Goal: Information Seeking & Learning: Learn about a topic

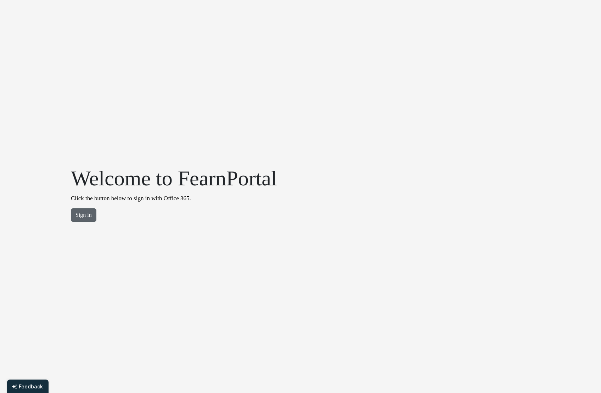
click at [85, 219] on button "Sign in" at bounding box center [84, 215] width 26 height 13
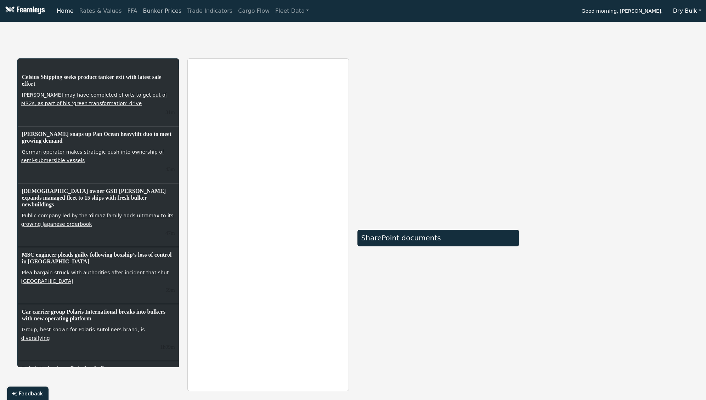
click at [152, 10] on link "Bunker Prices" at bounding box center [162, 11] width 44 height 14
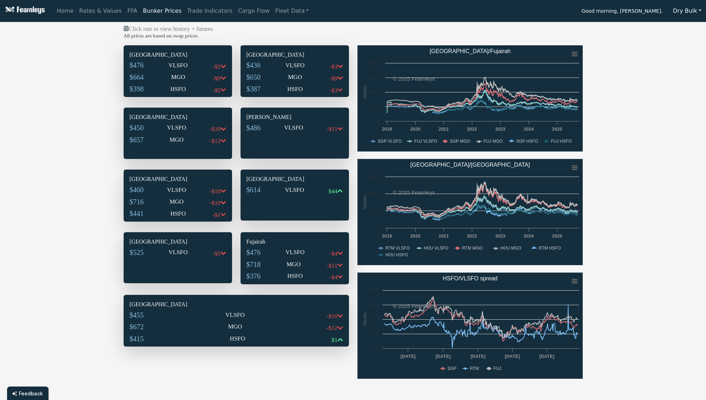
click at [140, 53] on h6 "[GEOGRAPHIC_DATA]" at bounding box center [178, 54] width 96 height 7
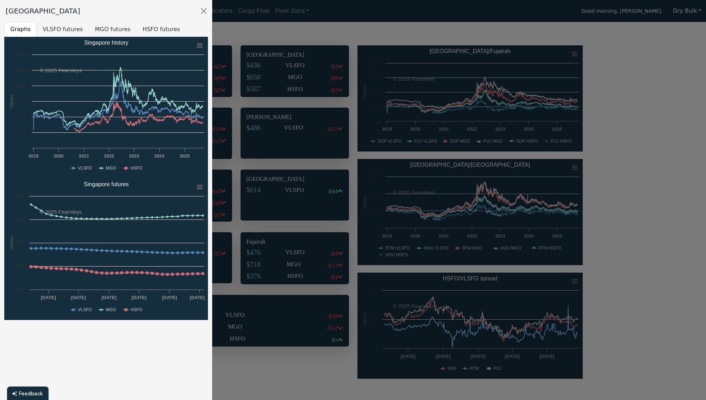
click at [54, 31] on button "VLSFO futures" at bounding box center [62, 29] width 52 height 15
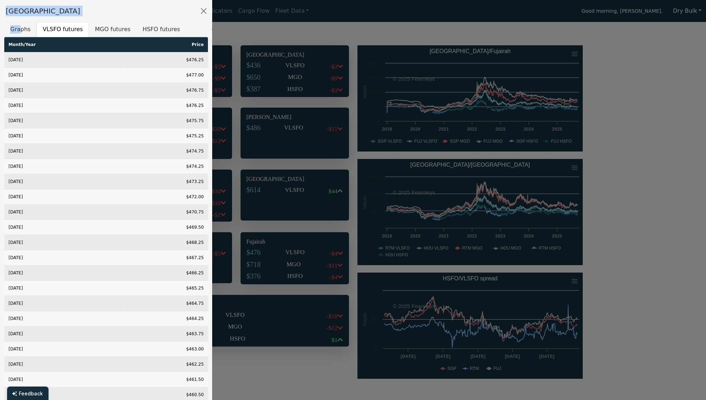
drag, startPoint x: 1, startPoint y: 22, endPoint x: 20, endPoint y: 26, distance: 19.1
click at [20, 26] on div "Singapore Graphs VLSFO futures MGO futures HSFO futures Created with Highcharts…" at bounding box center [106, 200] width 213 height 400
drag, startPoint x: 20, startPoint y: 26, endPoint x: 163, endPoint y: 16, distance: 142.7
click at [163, 16] on div "[GEOGRAPHIC_DATA]" at bounding box center [106, 11] width 212 height 22
click at [153, 13] on div "[GEOGRAPHIC_DATA]" at bounding box center [106, 11] width 212 height 22
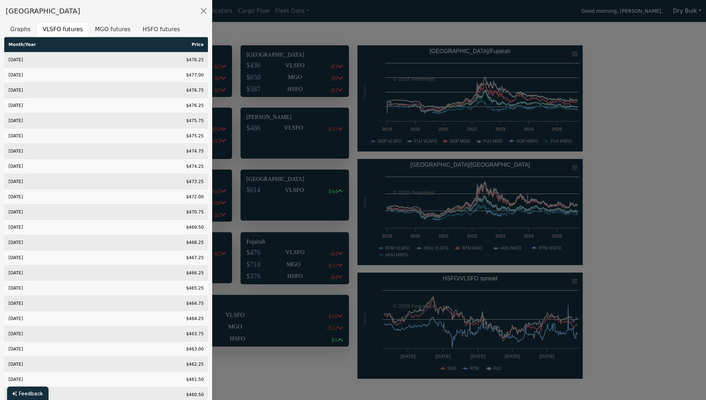
click at [153, 13] on div "[GEOGRAPHIC_DATA]" at bounding box center [106, 11] width 212 height 22
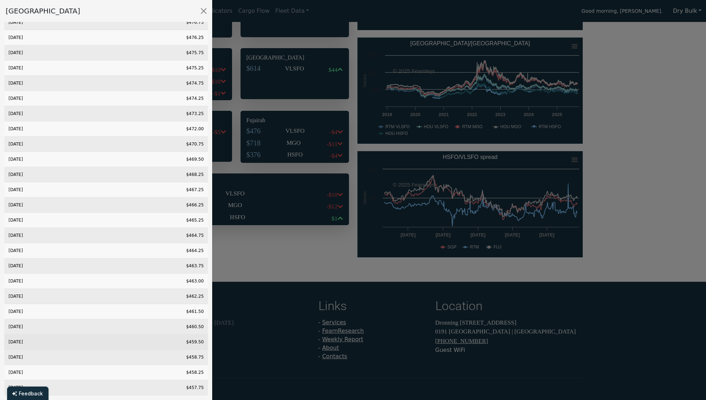
scroll to position [155, 0]
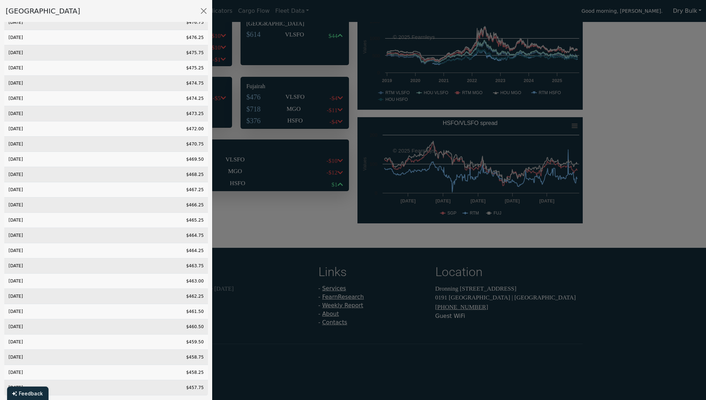
drag, startPoint x: 24, startPoint y: 394, endPoint x: 227, endPoint y: 352, distance: 206.6
click at [227, 352] on div at bounding box center [353, 200] width 706 height 400
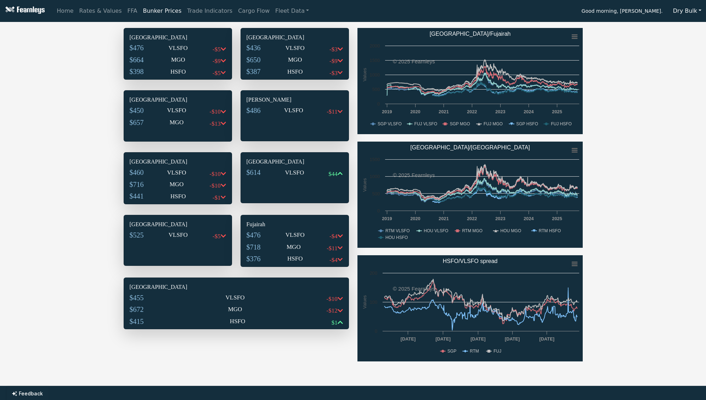
scroll to position [0, 0]
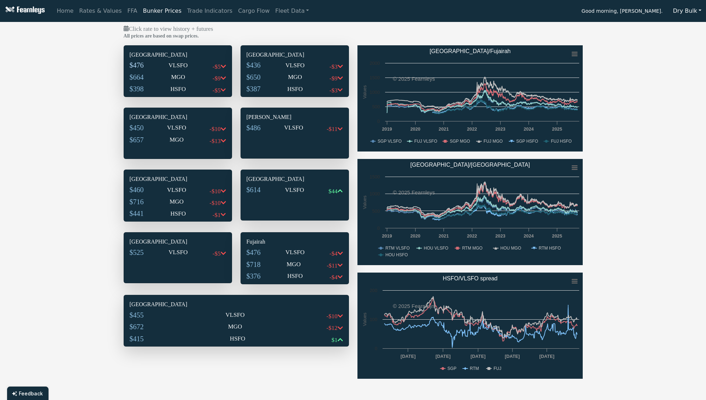
click at [136, 63] on span "$476" at bounding box center [137, 65] width 14 height 8
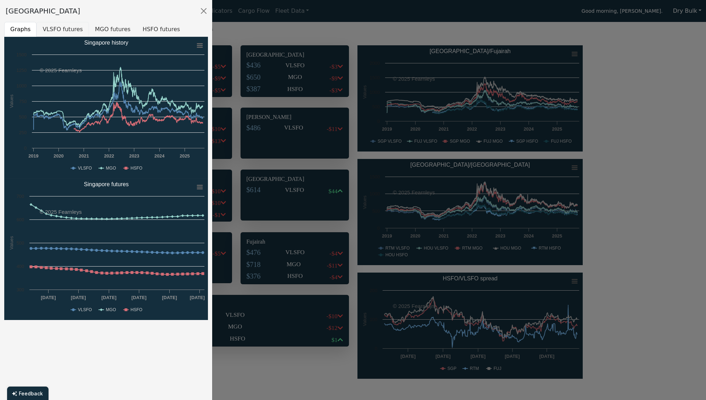
click at [56, 30] on button "VLSFO futures" at bounding box center [62, 29] width 52 height 15
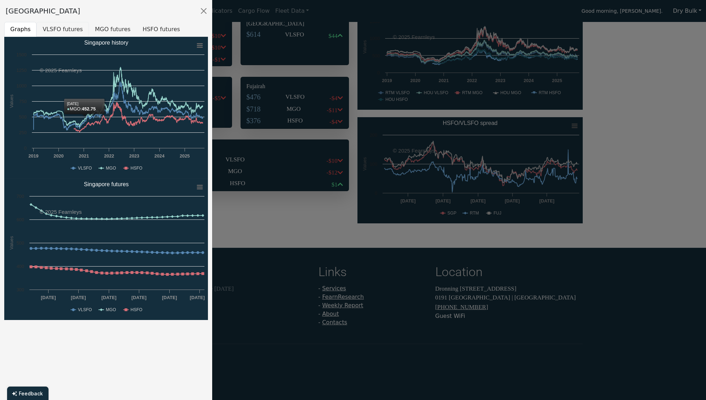
click at [61, 28] on button "VLSFO futures" at bounding box center [62, 29] width 52 height 15
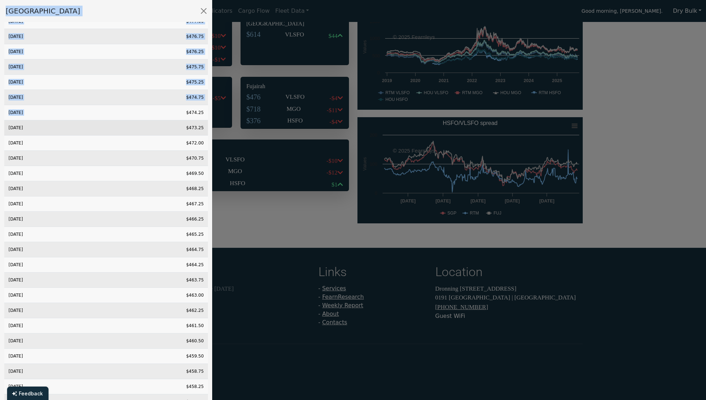
scroll to position [68, 0]
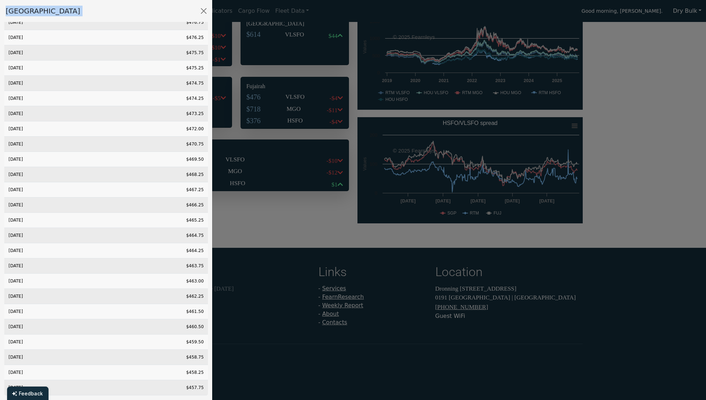
drag, startPoint x: 1, startPoint y: 5, endPoint x: 211, endPoint y: 382, distance: 431.3
click at [211, 382] on div "Singapore Graphs VLSFO futures MGO futures HSFO futures Created with Highcharts…" at bounding box center [106, 200] width 213 height 400
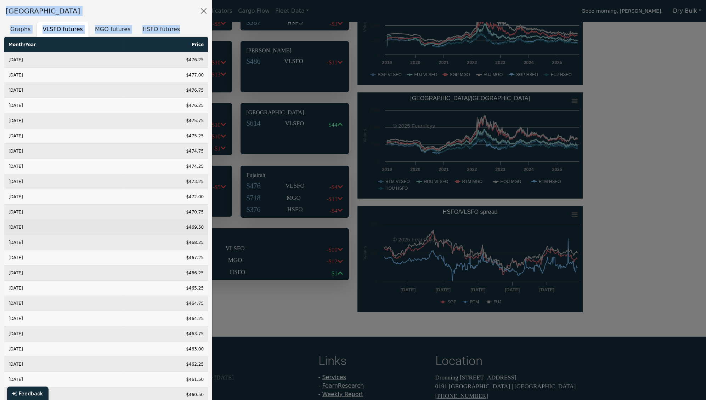
scroll to position [0, 0]
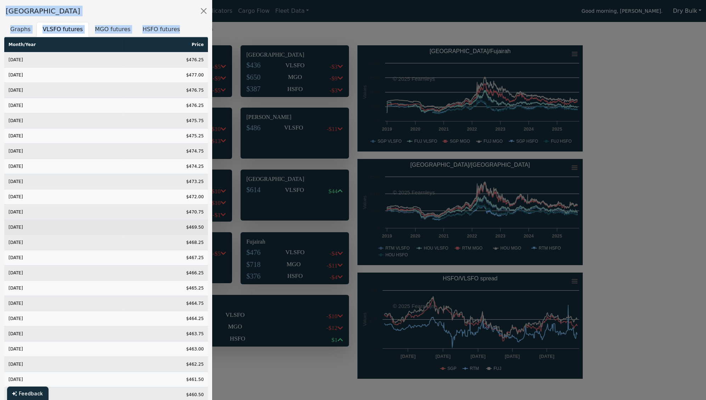
click at [111, 220] on td "[DATE]" at bounding box center [63, 227] width 118 height 15
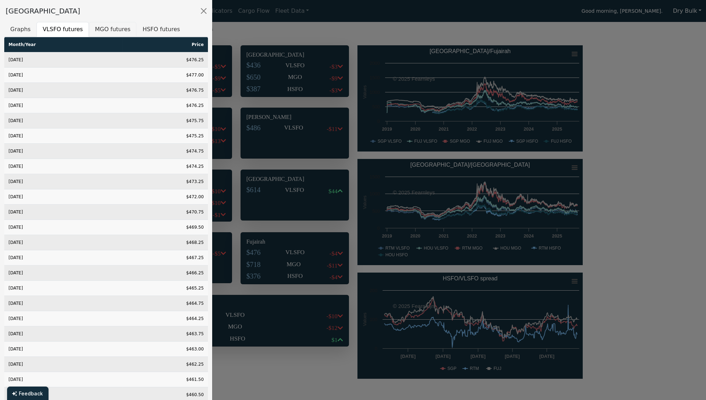
click at [113, 28] on button "MGO futures" at bounding box center [112, 29] width 47 height 15
click at [155, 29] on button "HSFO futures" at bounding box center [161, 29] width 50 height 15
click at [205, 10] on button "Close" at bounding box center [203, 10] width 11 height 11
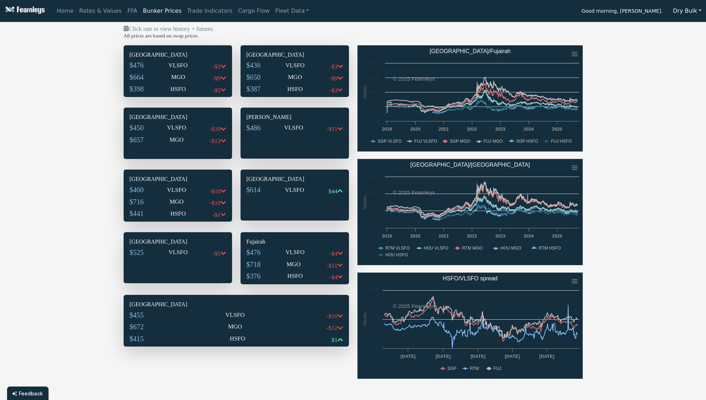
click at [266, 53] on h6 "[GEOGRAPHIC_DATA]" at bounding box center [295, 54] width 96 height 7
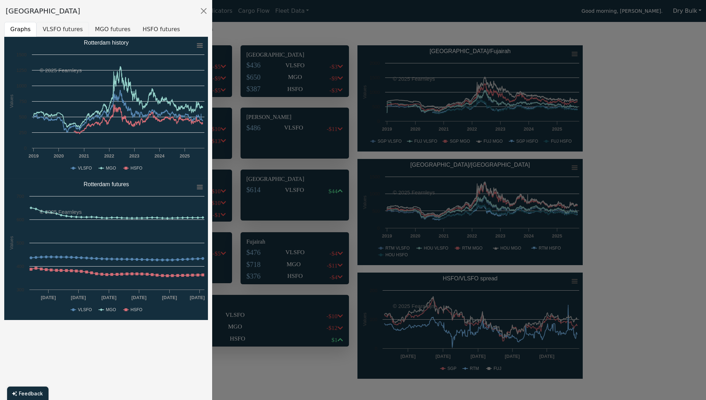
click at [64, 28] on button "VLSFO futures" at bounding box center [62, 29] width 52 height 15
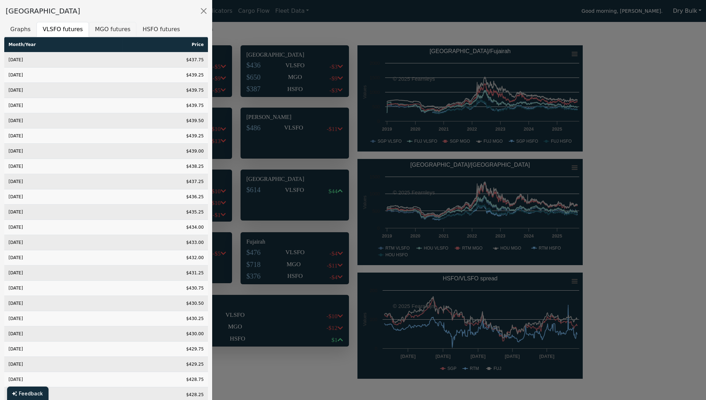
click at [100, 29] on button "MGO futures" at bounding box center [112, 29] width 47 height 15
click at [146, 29] on button "HSFO futures" at bounding box center [161, 29] width 50 height 15
click at [202, 9] on button "Close" at bounding box center [203, 10] width 11 height 11
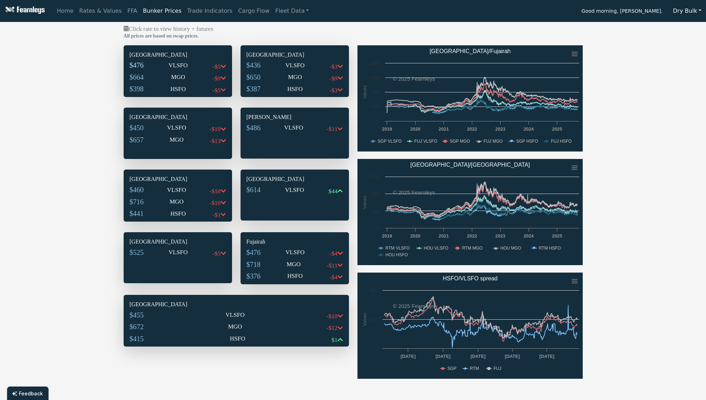
click at [142, 64] on span "$476" at bounding box center [137, 65] width 14 height 8
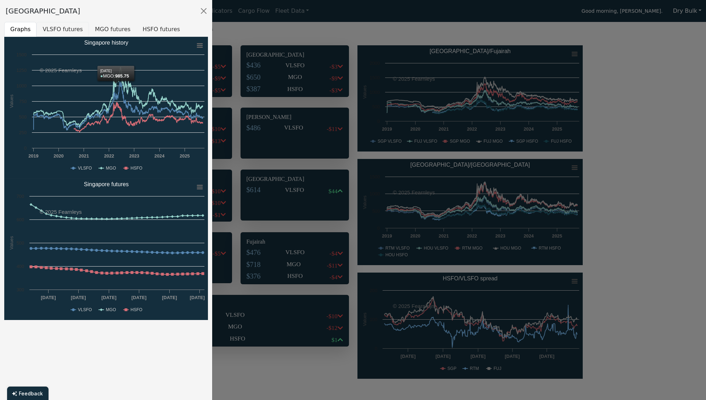
click at [58, 28] on button "VLSFO futures" at bounding box center [62, 29] width 52 height 15
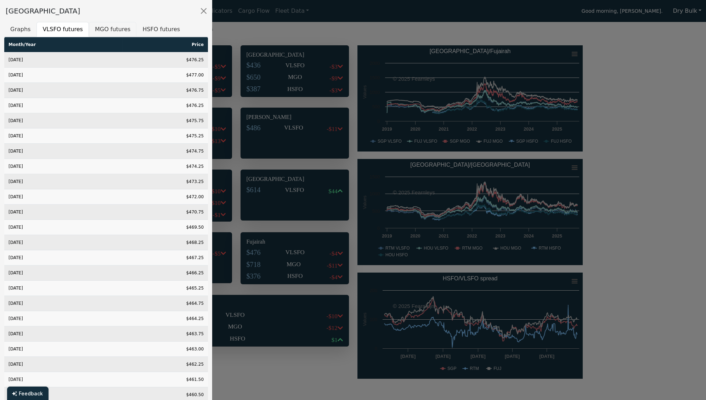
click at [107, 28] on button "MGO futures" at bounding box center [112, 29] width 47 height 15
click at [147, 31] on button "HSFO futures" at bounding box center [161, 29] width 50 height 15
